Goal: Book appointment/travel/reservation

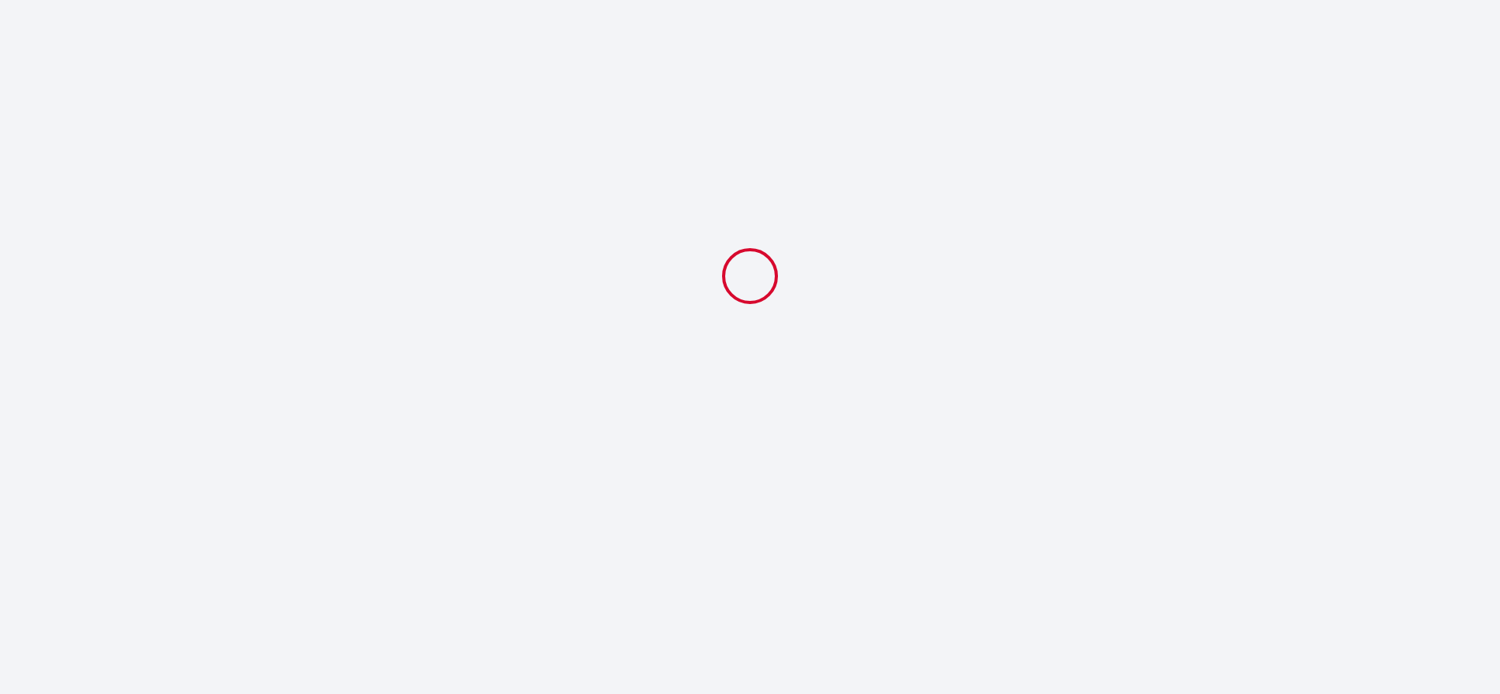
select select
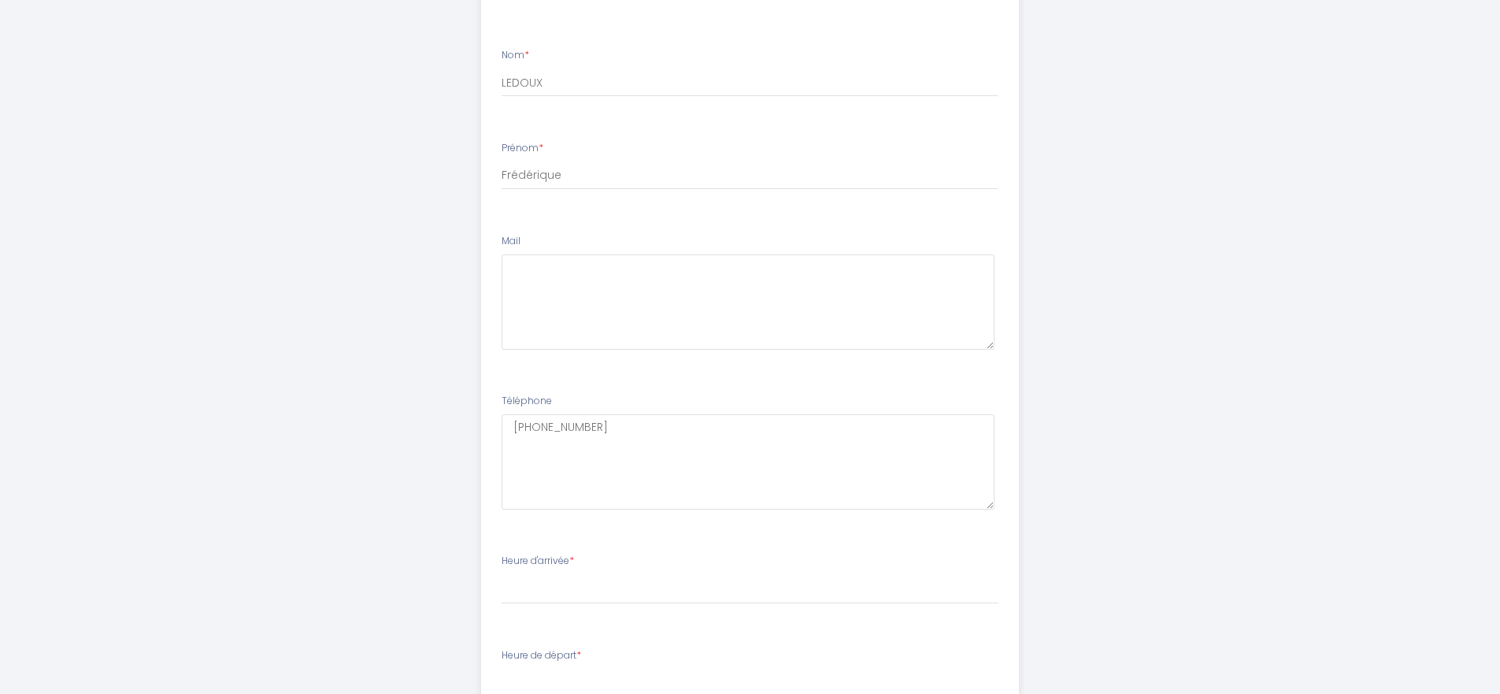
scroll to position [736, 0]
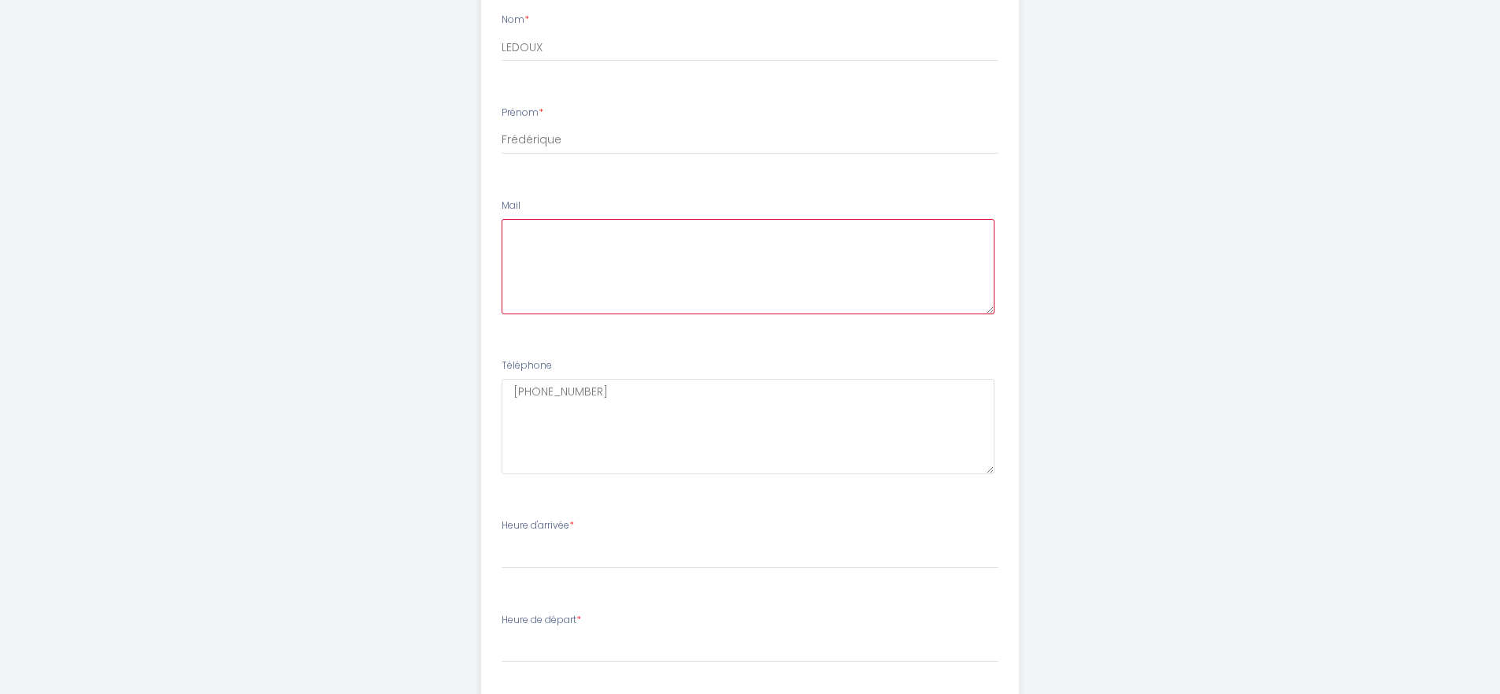
click at [559, 239] on textarea at bounding box center [747, 266] width 493 height 95
type textarea "[PERSON_NAME][EMAIL_ADDRESS][DOMAIN_NAME]"
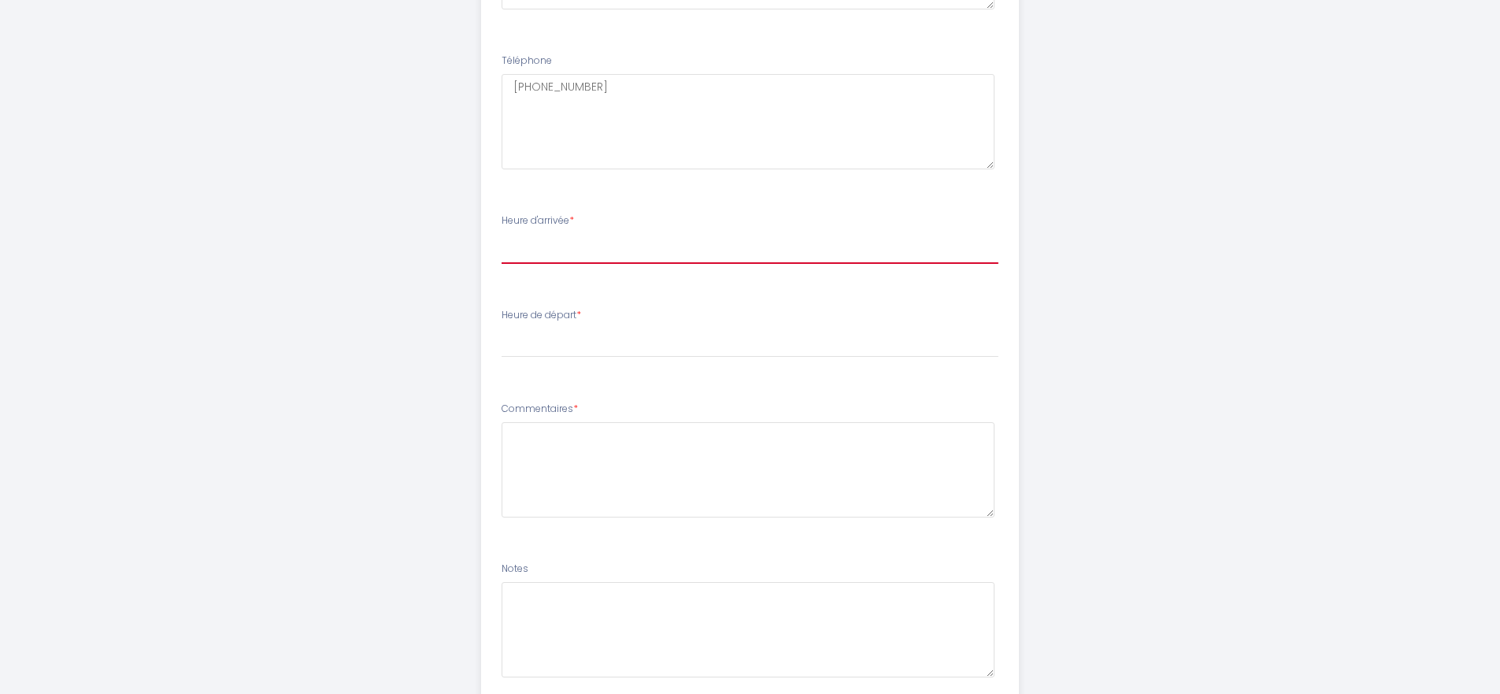
scroll to position [1049, 0]
click at [548, 232] on select "17:00 17:30 18:00 18:30 19:00 19:30 20:00 20:30 21:00 21:30" at bounding box center [749, 240] width 497 height 30
select select "17:00"
click at [501, 225] on select "17:00 17:30 18:00 18:30 19:00 19:30 20:00 20:30 21:00 21:30" at bounding box center [749, 240] width 497 height 30
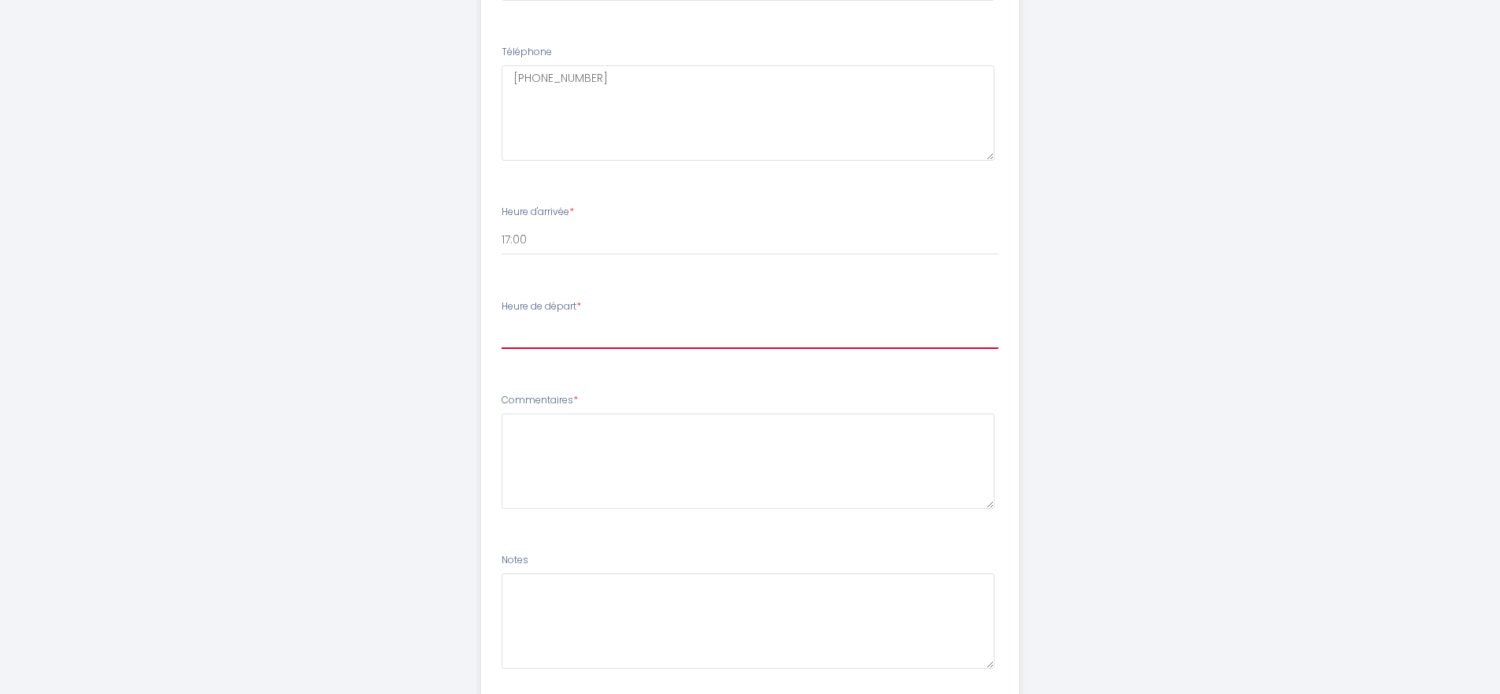
click at [622, 337] on select "00:00 00:30 01:00 01:30 02:00 02:30 03:00 03:30 04:00 04:30 05:00 05:30 06:00 0…" at bounding box center [749, 334] width 497 height 30
select select "10:00"
click at [501, 319] on select "00:00 00:30 01:00 01:30 02:00 02:30 03:00 03:30 04:00 04:30 05:00 05:30 06:00 0…" at bounding box center [749, 334] width 497 height 30
click at [583, 218] on div "Heure d'arrivée * 17:00 17:30 18:00 18:30 19:00 19:30 20:00 20:30 21:00 21:30" at bounding box center [749, 230] width 497 height 50
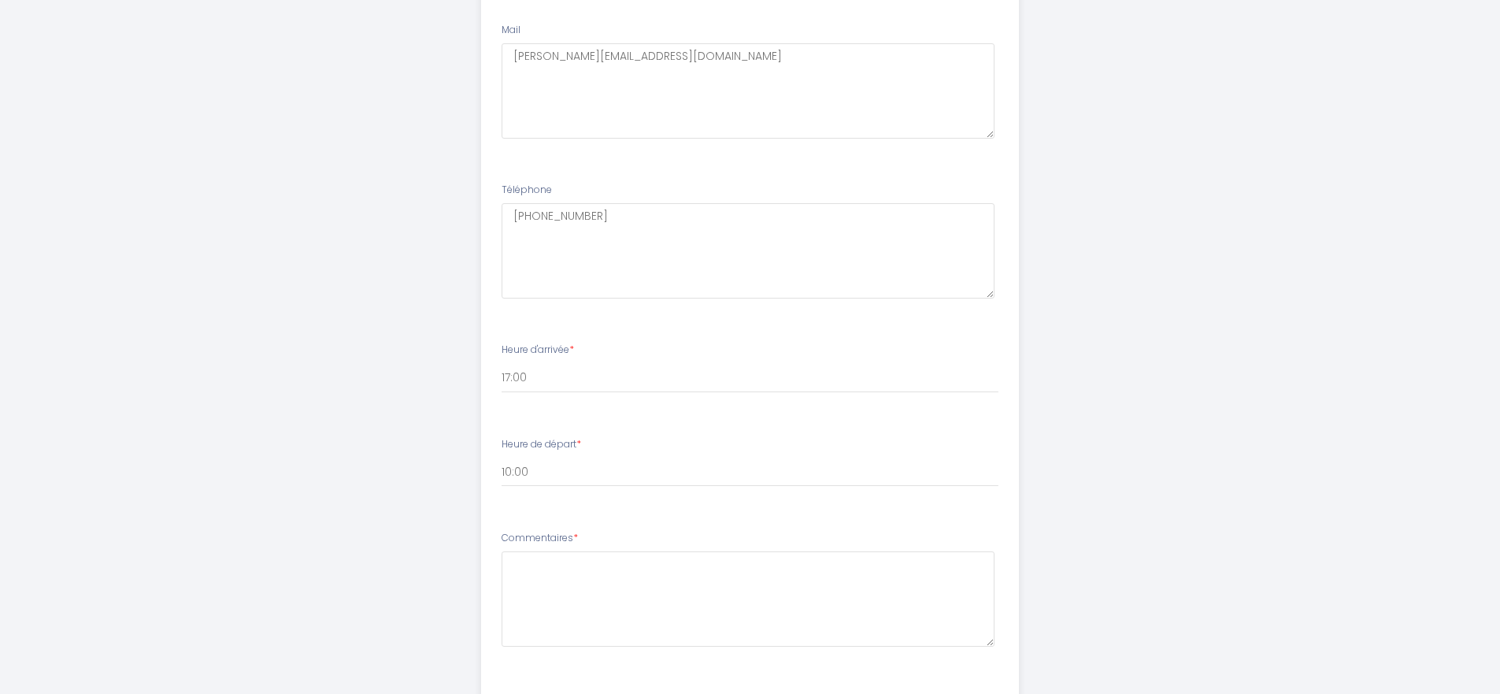
scroll to position [1159, 0]
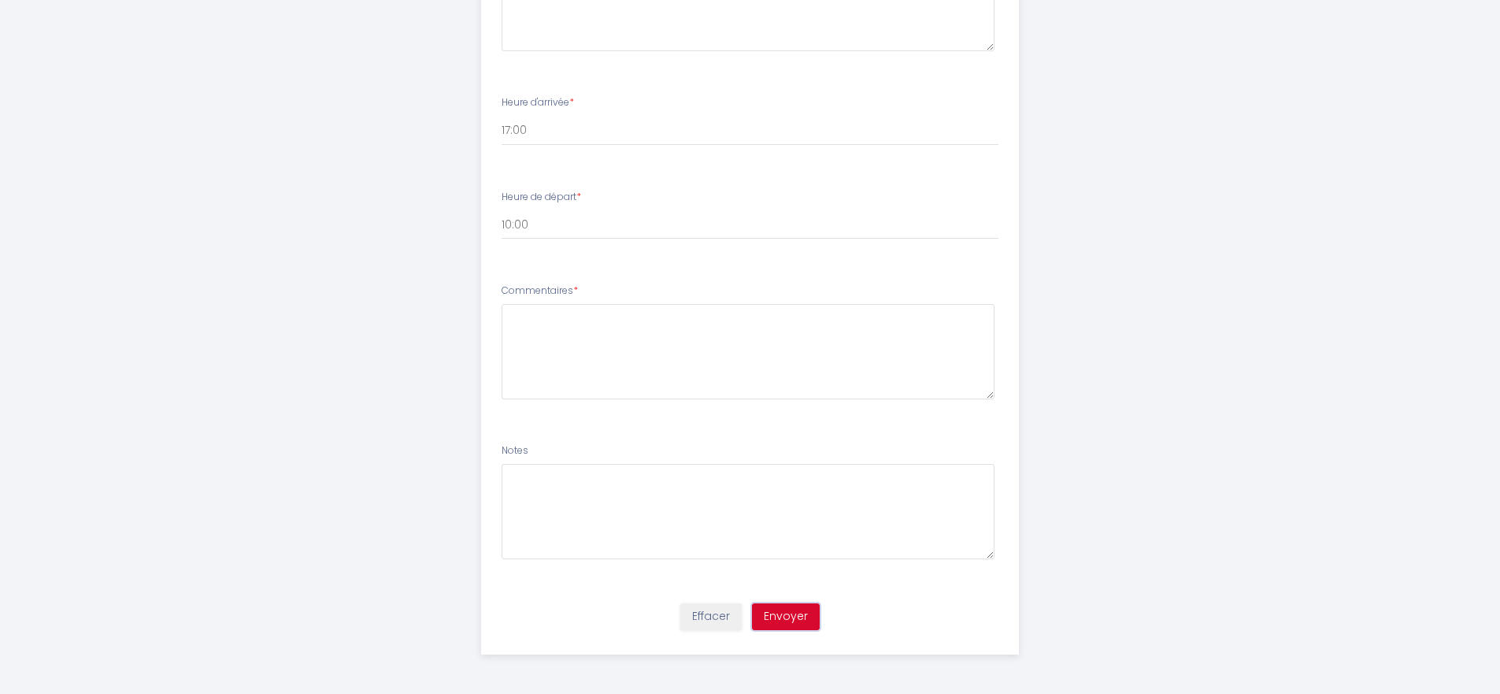
click at [788, 612] on button "Envoyer" at bounding box center [786, 616] width 68 height 27
click at [528, 315] on textarea at bounding box center [747, 351] width 493 height 95
type textarea "Je serais seule et je viens en voiture."
click at [781, 616] on button "Envoyer" at bounding box center [786, 616] width 68 height 27
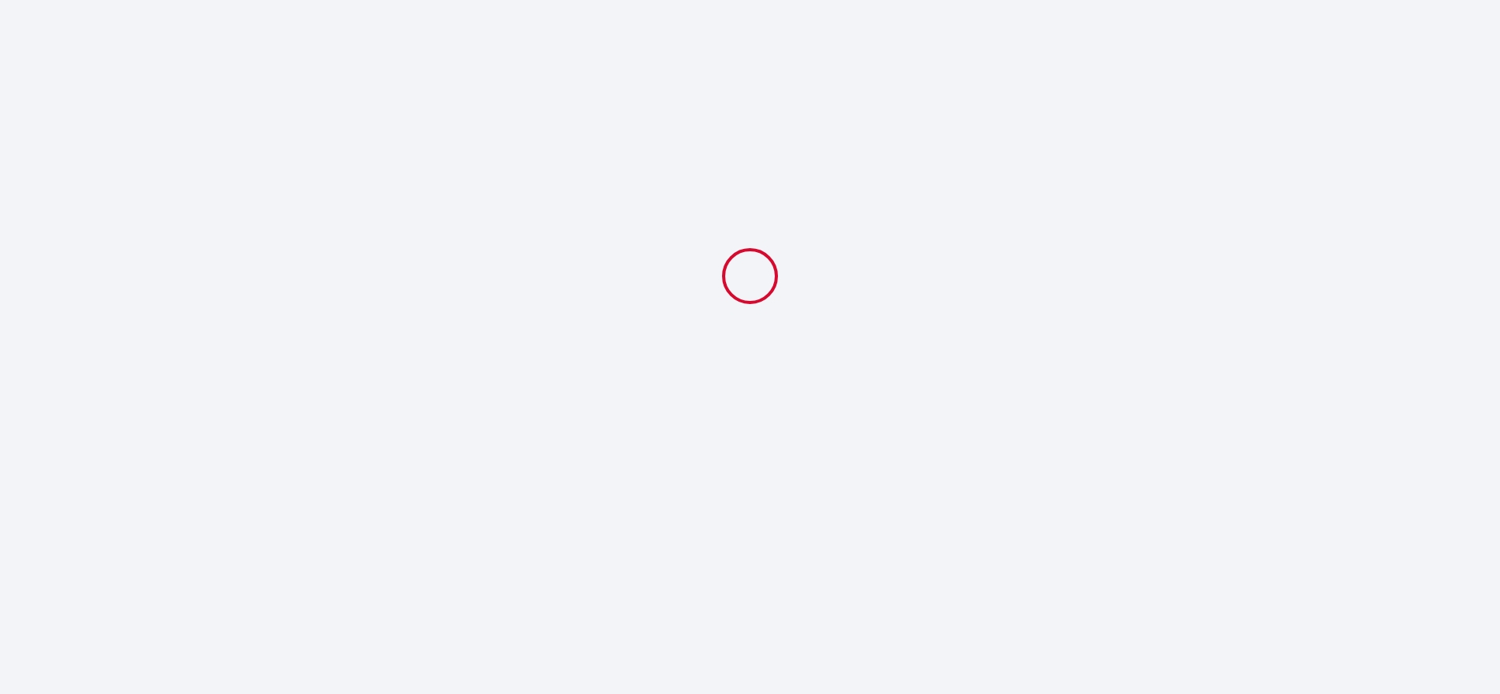
scroll to position [0, 0]
select select "10:00"
